Goal: Information Seeking & Learning: Learn about a topic

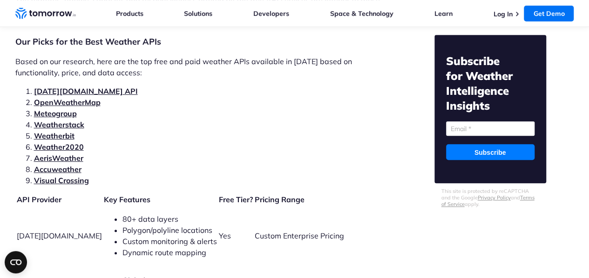
scroll to position [1987, 0]
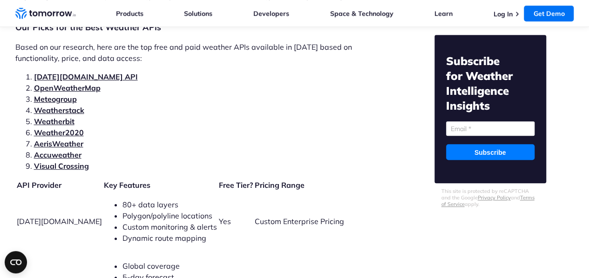
drag, startPoint x: 68, startPoint y: 128, endPoint x: 59, endPoint y: 130, distance: 9.5
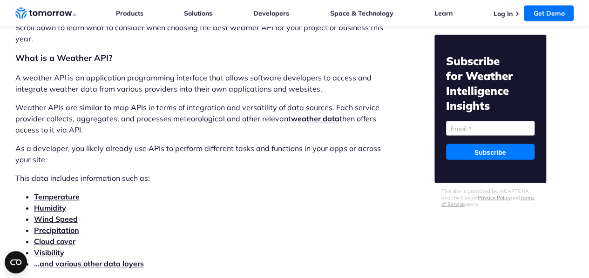
scroll to position [963, 0]
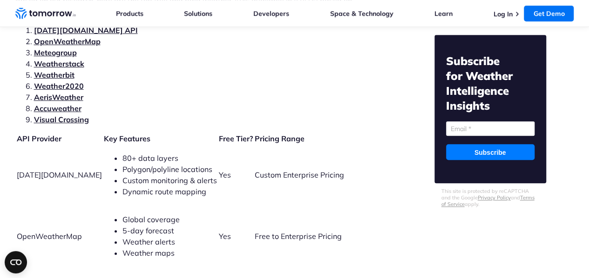
scroll to position [1987, 0]
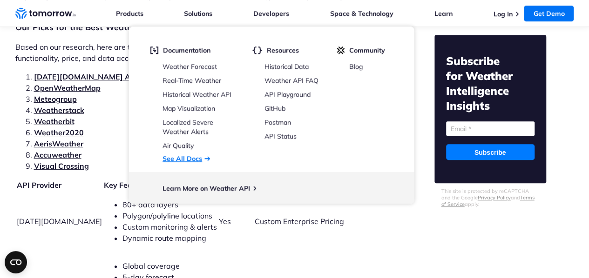
click at [183, 159] on link "See All Docs" at bounding box center [182, 159] width 40 height 8
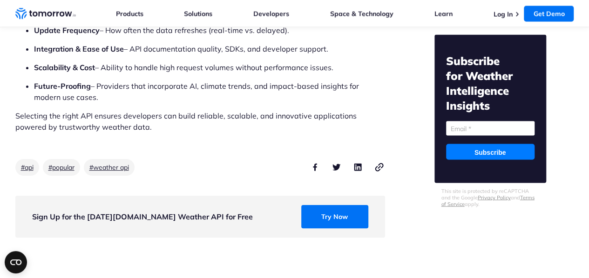
scroll to position [8083, 0]
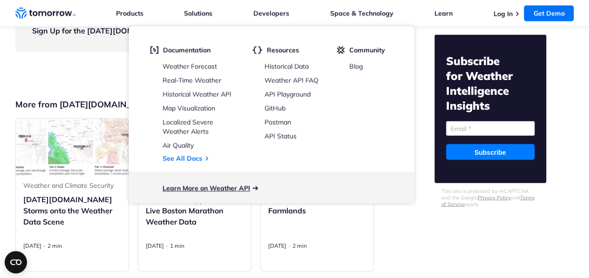
click at [213, 190] on link "Learn More on Weather API" at bounding box center [206, 188] width 88 height 8
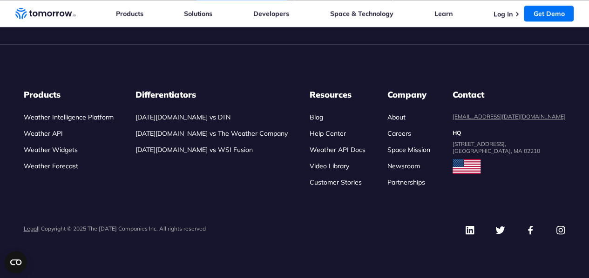
scroll to position [4503, 0]
click at [360, 152] on link "Weather API Docs" at bounding box center [338, 150] width 56 height 8
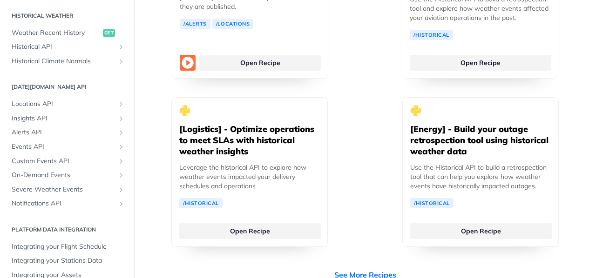
scroll to position [2746, 0]
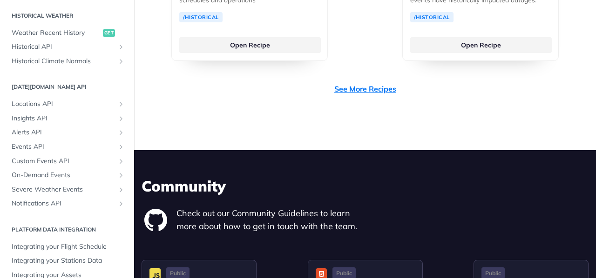
click at [379, 83] on link "See More Recipes" at bounding box center [365, 88] width 62 height 11
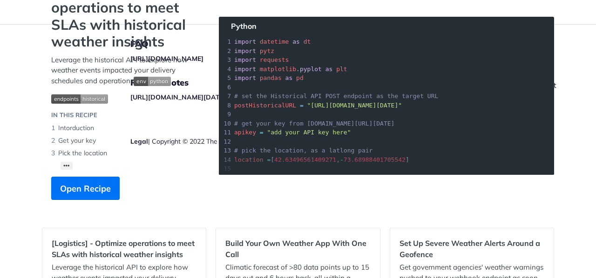
scroll to position [93, 0]
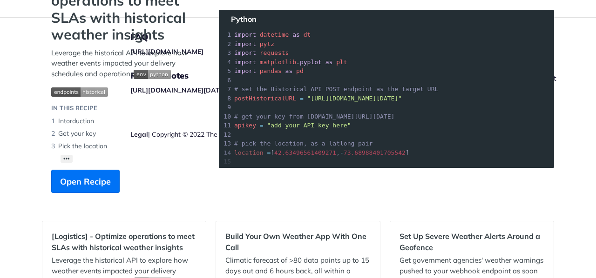
click at [584, 128] on div "FAQ https://tomorrowio.zendesk.com/ Release Notes https://docs.tomorrow.io/refe…" at bounding box center [362, 102] width 465 height 168
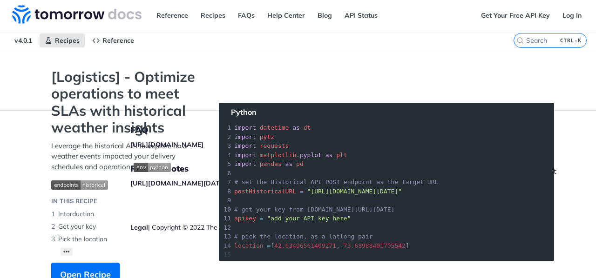
scroll to position [47, 0]
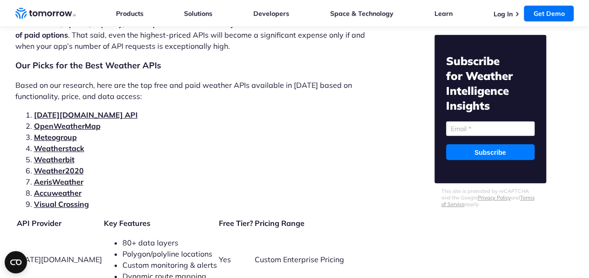
scroll to position [1892, 0]
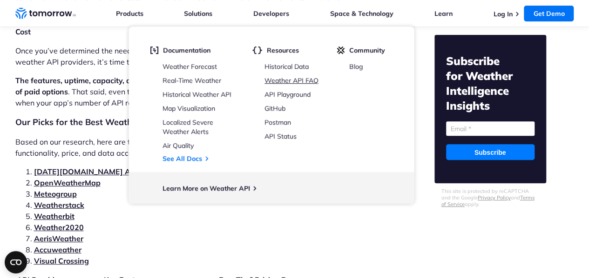
click at [283, 83] on link "Weather API FAQ" at bounding box center [291, 80] width 54 height 8
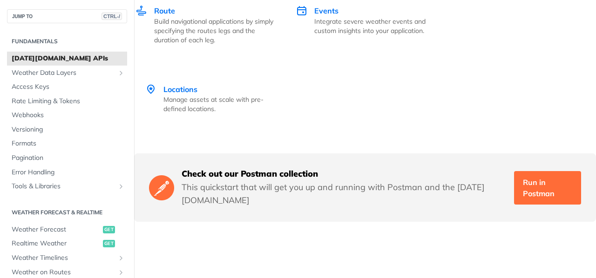
scroll to position [2048, 0]
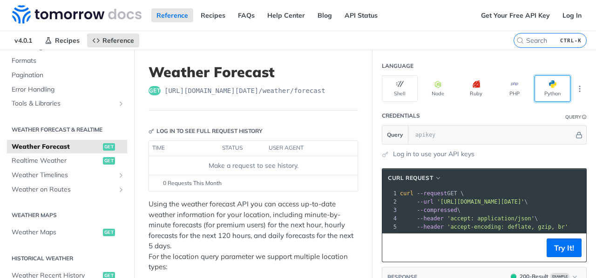
click at [543, 92] on button "Python" at bounding box center [552, 88] width 36 height 27
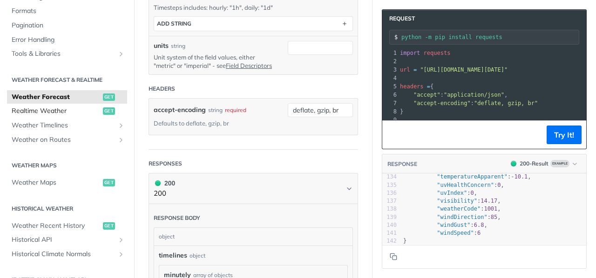
click at [49, 108] on span "Realtime Weather" at bounding box center [56, 111] width 89 height 9
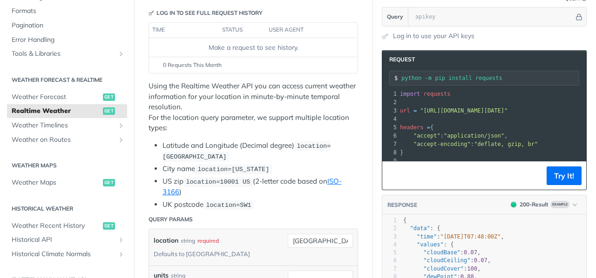
scroll to position [140, 0]
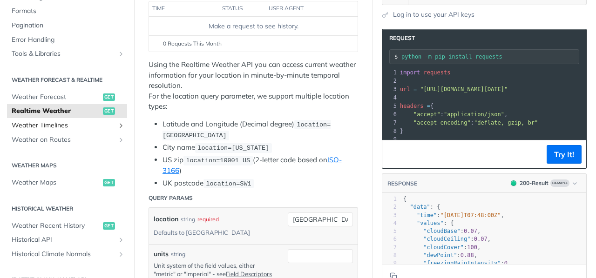
click at [25, 123] on span "Weather Timelines" at bounding box center [63, 125] width 103 height 9
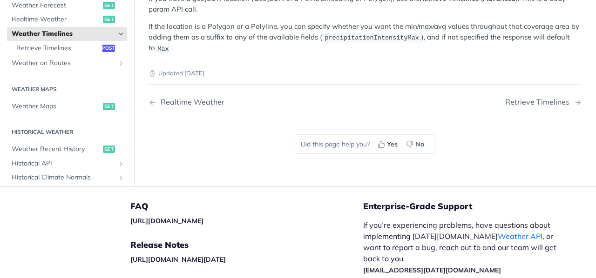
scroll to position [279, 0]
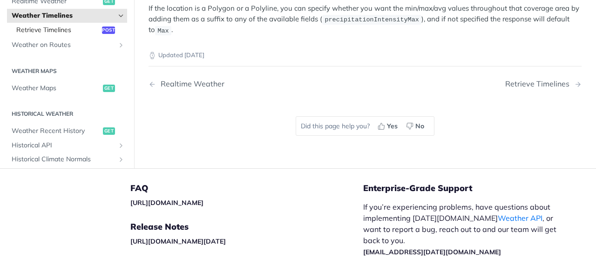
click at [42, 27] on span "Retrieve Timelines" at bounding box center [57, 30] width 83 height 9
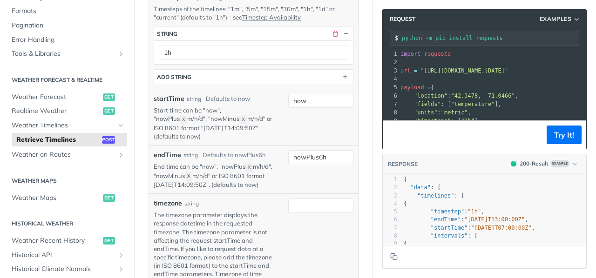
scroll to position [559, 0]
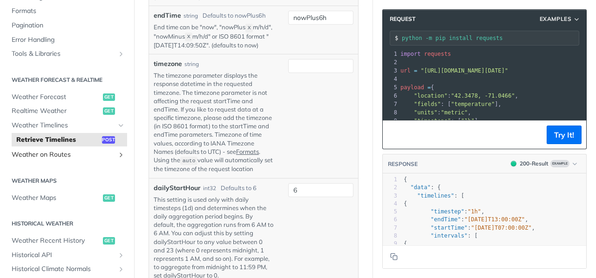
click at [60, 149] on link "Weather on Routes" at bounding box center [67, 155] width 120 height 14
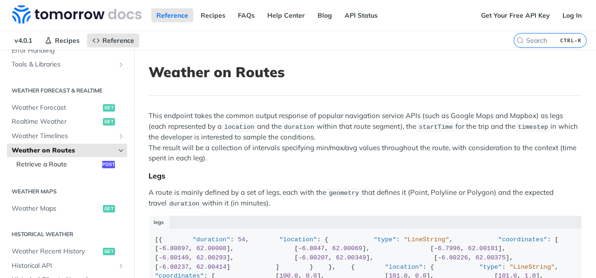
scroll to position [226, 0]
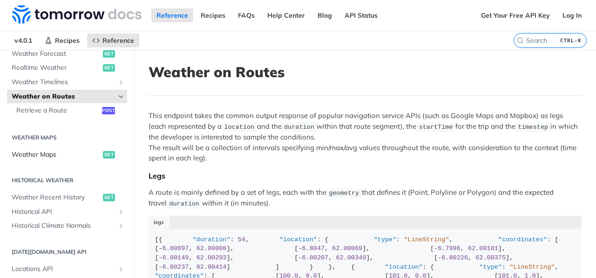
click at [47, 150] on span "Weather Maps" at bounding box center [56, 154] width 89 height 9
